Goal: Information Seeking & Learning: Learn about a topic

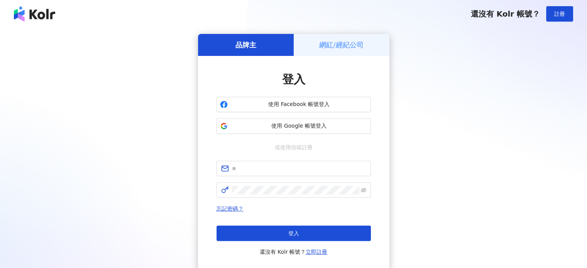
click at [287, 123] on span "使用 Google 帳號登入" at bounding box center [299, 126] width 137 height 8
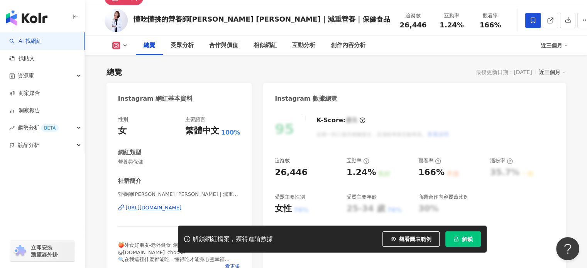
scroll to position [77, 0]
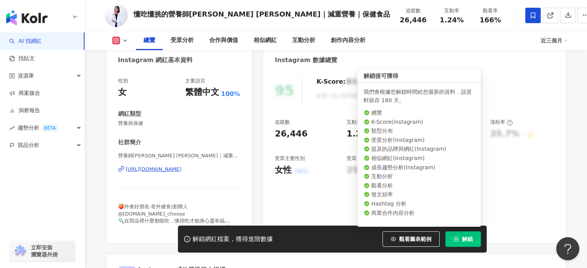
click at [471, 239] on span "解鎖" at bounding box center [467, 239] width 11 height 6
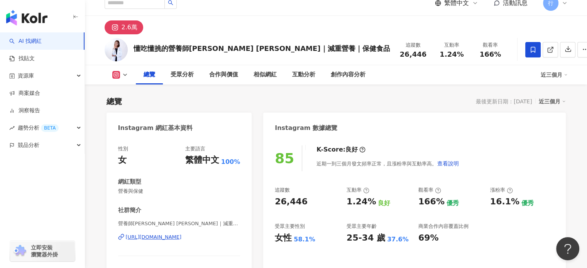
scroll to position [39, 0]
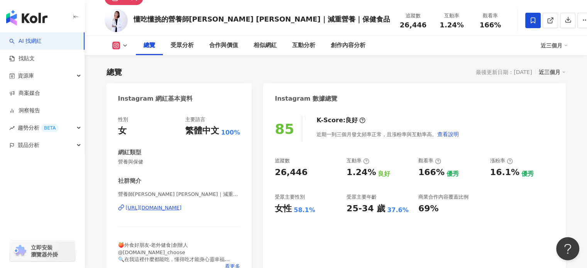
click at [177, 205] on div "[URL][DOMAIN_NAME]" at bounding box center [154, 208] width 56 height 7
